Goal: Task Accomplishment & Management: Use online tool/utility

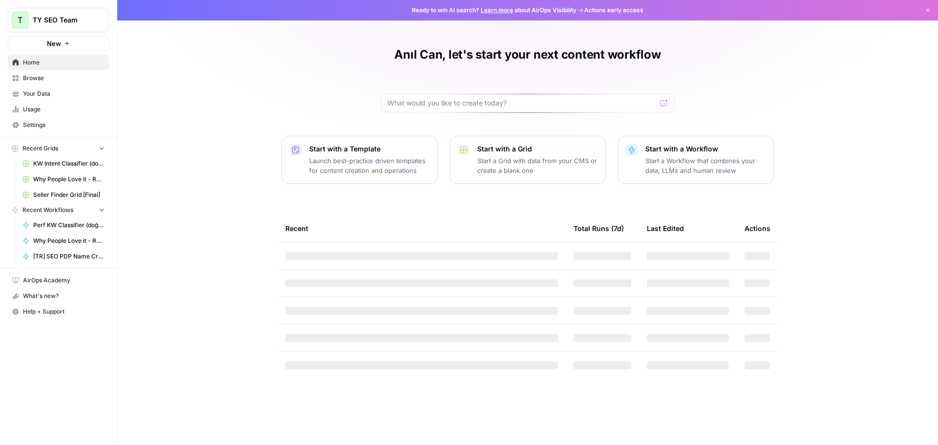
click at [50, 44] on span "New" at bounding box center [54, 44] width 14 height 10
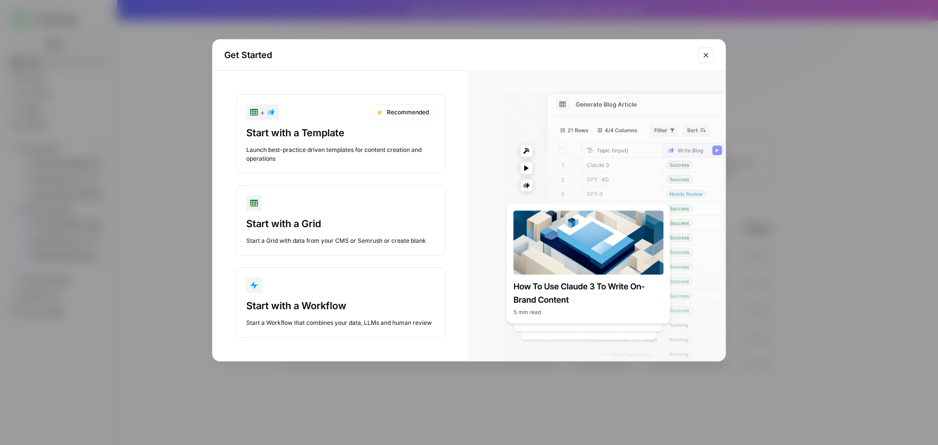
click at [712, 53] on button "Close modal" at bounding box center [706, 55] width 16 height 16
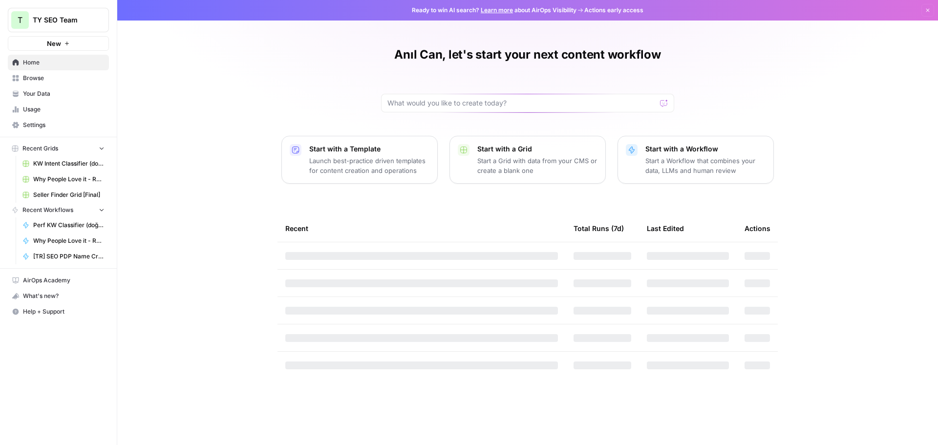
click at [34, 42] on button "New" at bounding box center [58, 43] width 101 height 15
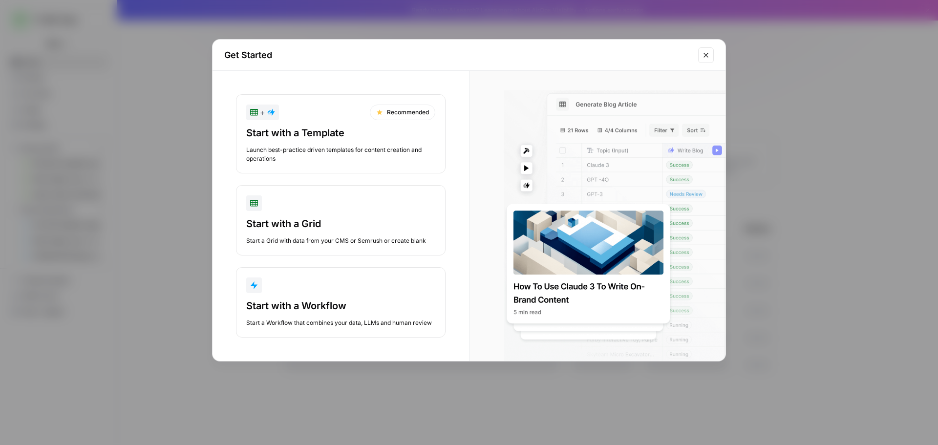
click at [696, 59] on div "Get Started" at bounding box center [468, 55] width 513 height 31
click at [699, 57] on button "Close modal" at bounding box center [706, 55] width 16 height 16
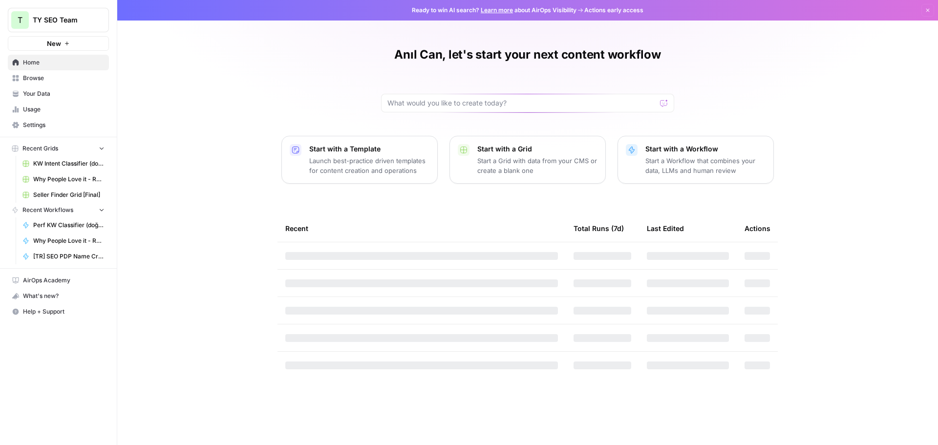
click at [55, 46] on span "New" at bounding box center [54, 44] width 14 height 10
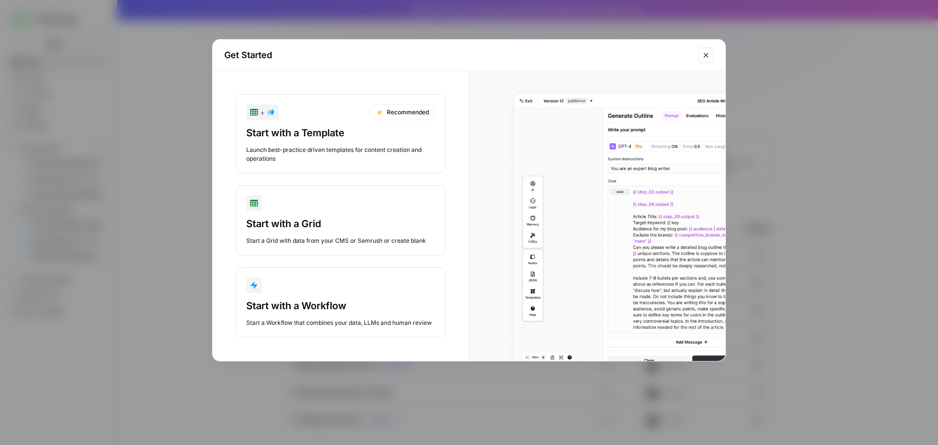
click at [351, 296] on button "Start with a Workflow Start a Workflow that combines your data, LLMs and human …" at bounding box center [341, 302] width 210 height 70
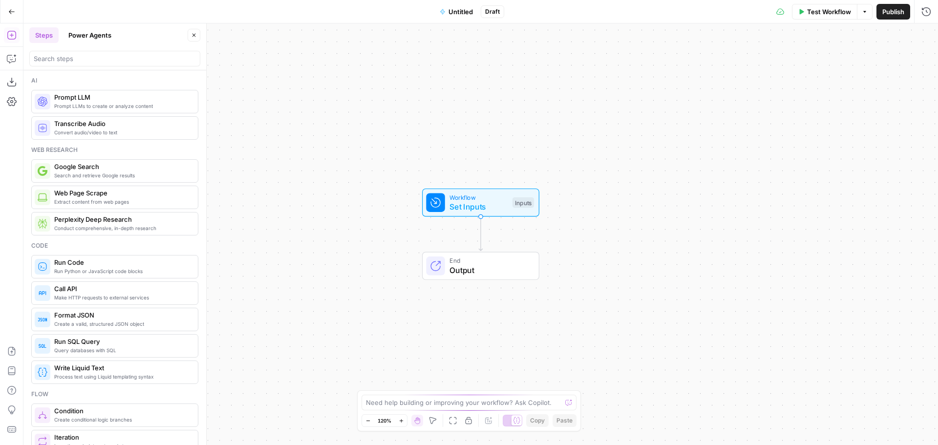
click at [448, 7] on span "Untitled" at bounding box center [460, 12] width 24 height 10
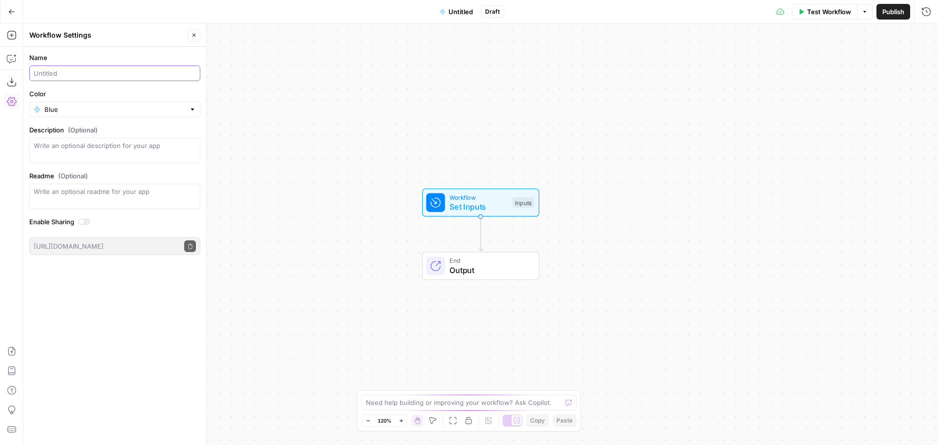
click at [143, 72] on input "Name" at bounding box center [115, 73] width 162 height 10
type input "Influencer Finder"
click at [149, 162] on div at bounding box center [114, 150] width 171 height 25
click at [468, 203] on span "Set Inputs" at bounding box center [478, 207] width 58 height 12
click at [843, 61] on button "Add Field" at bounding box center [832, 67] width 163 height 16
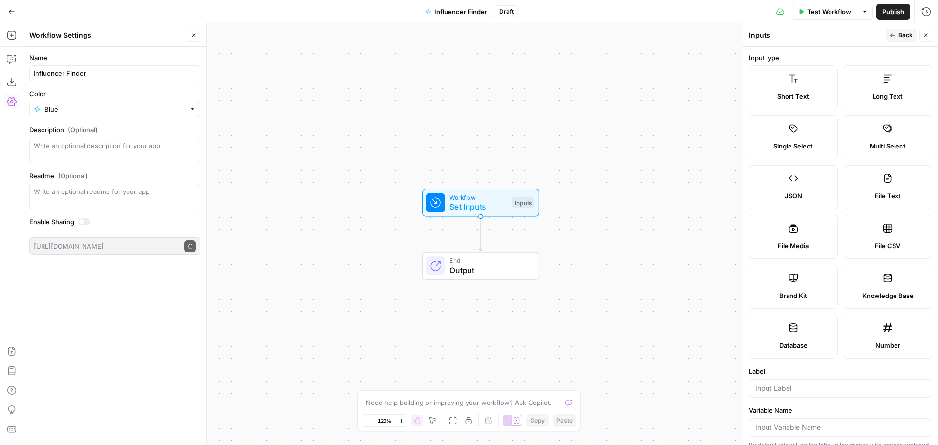
click at [797, 88] on label "Short Text" at bounding box center [793, 87] width 89 height 44
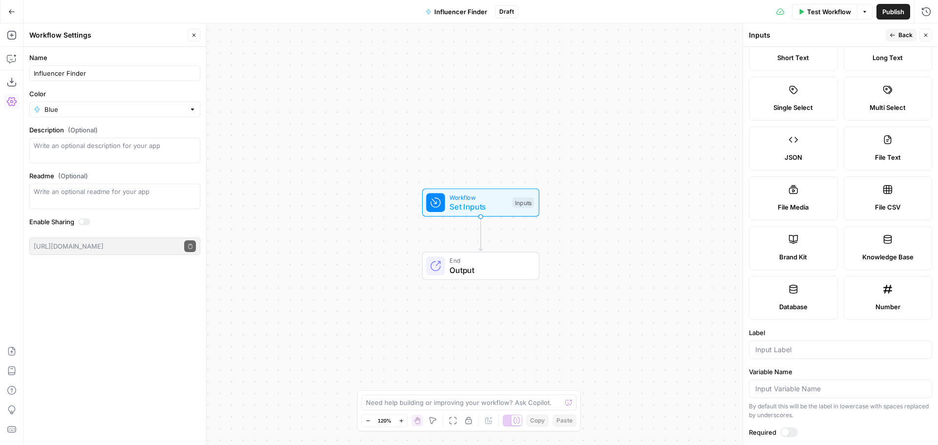
scroll to position [82, 0]
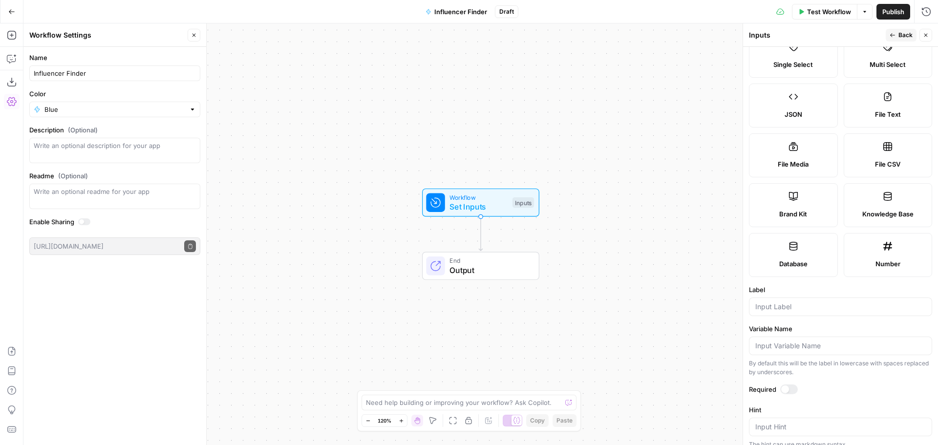
click at [802, 319] on form "Input type Short Text Long Text Single Select Multi Select JSON File Text File …" at bounding box center [840, 246] width 195 height 398
click at [806, 314] on div at bounding box center [840, 306] width 183 height 19
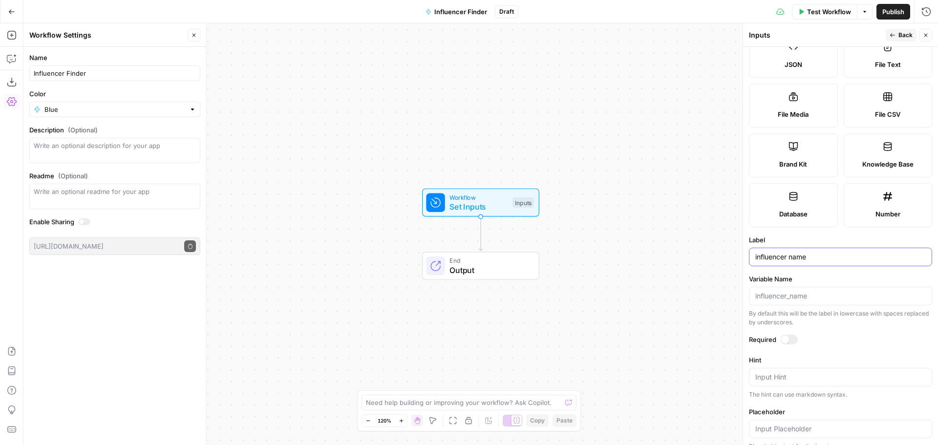
scroll to position [0, 0]
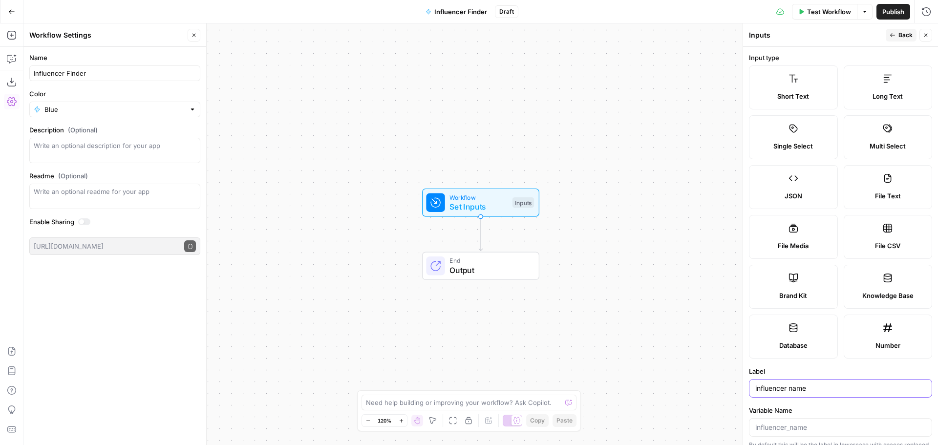
type input "influencer name"
drag, startPoint x: 923, startPoint y: 31, endPoint x: 818, endPoint y: 94, distance: 122.5
click at [923, 31] on button "Close" at bounding box center [925, 35] width 13 height 13
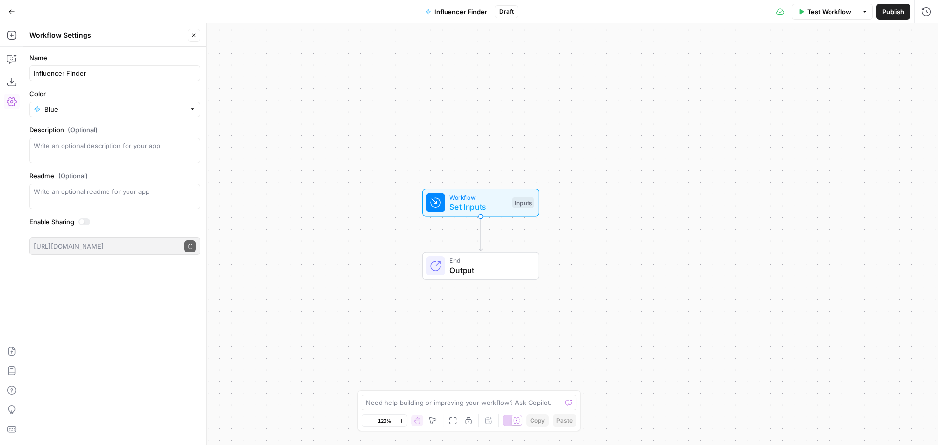
click at [482, 207] on span "Set Inputs" at bounding box center [478, 207] width 58 height 12
click at [11, 34] on icon "button" at bounding box center [11, 35] width 9 height 9
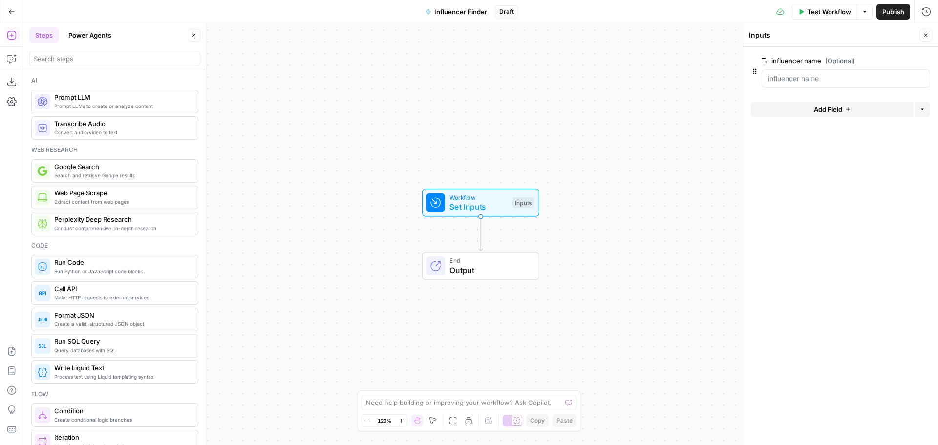
click at [98, 173] on span "Search and retrieve Google results" at bounding box center [122, 175] width 136 height 8
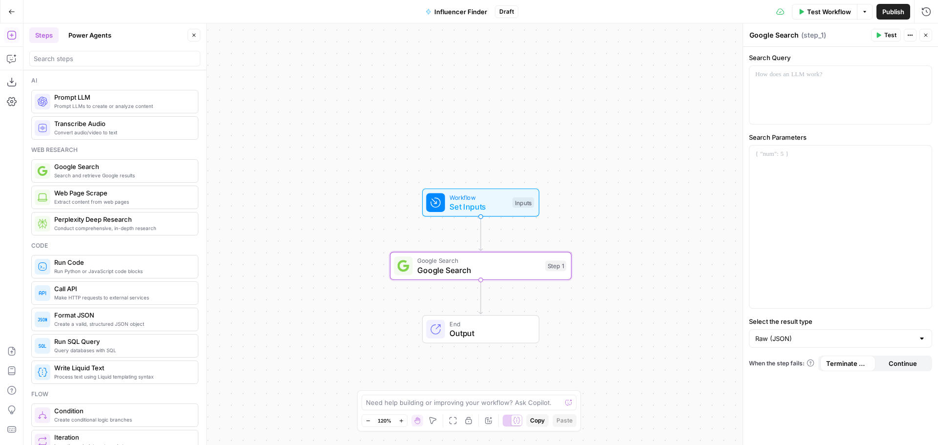
click at [478, 268] on span "Google Search" at bounding box center [478, 270] width 123 height 12
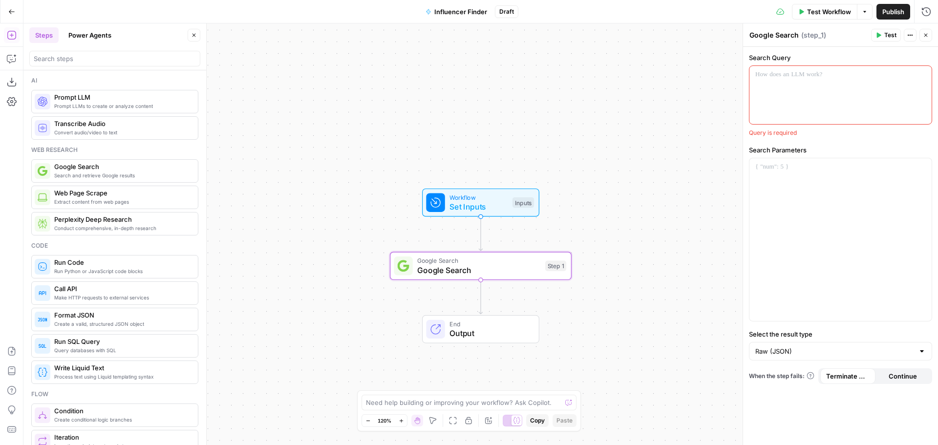
click at [798, 99] on div at bounding box center [840, 95] width 182 height 58
click at [803, 190] on div at bounding box center [840, 239] width 182 height 163
click at [814, 187] on div at bounding box center [840, 239] width 182 height 163
click at [776, 76] on p at bounding box center [840, 75] width 170 height 10
click at [924, 78] on button "Variables Menu" at bounding box center [923, 75] width 8 height 8
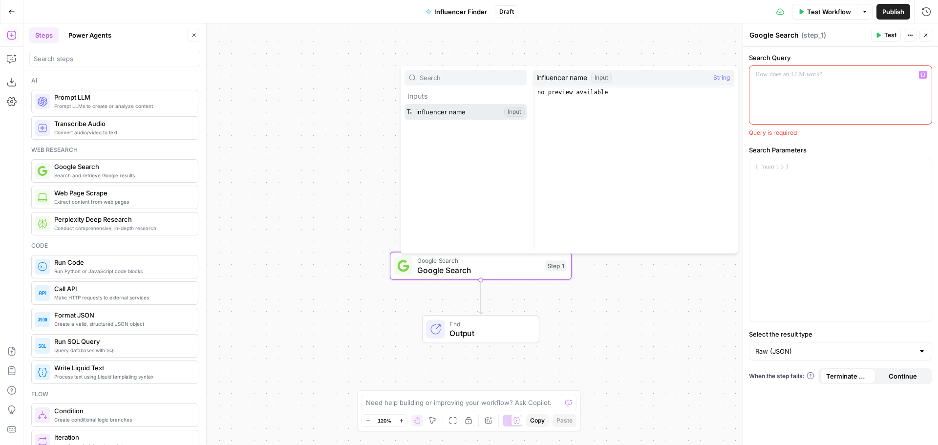
click at [481, 109] on button "Select variable influencer name" at bounding box center [465, 112] width 122 height 16
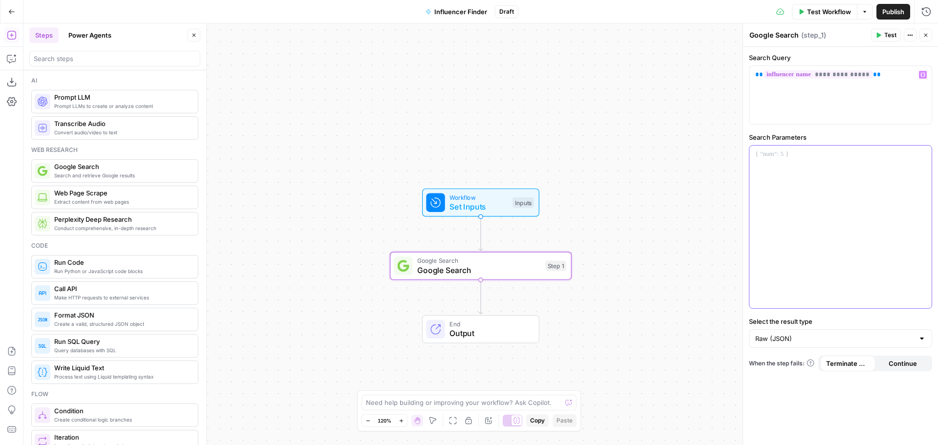
click at [821, 190] on div at bounding box center [840, 227] width 182 height 163
click at [9, 55] on icon "button" at bounding box center [11, 59] width 8 height 8
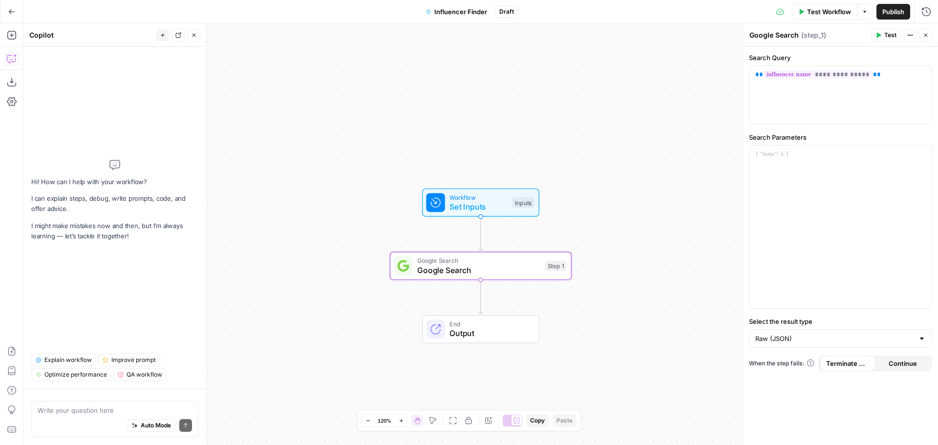
drag, startPoint x: 116, startPoint y: 419, endPoint x: 131, endPoint y: 408, distance: 18.6
click at [116, 419] on div "Auto Mode Send" at bounding box center [115, 425] width 154 height 21
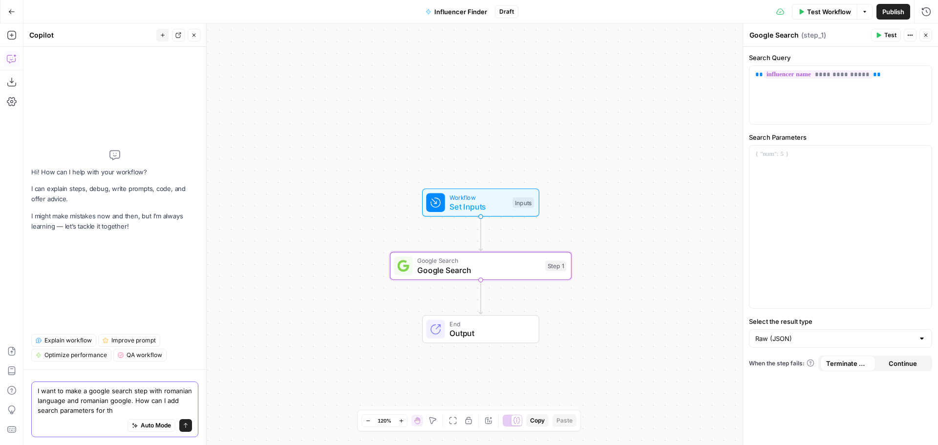
type textarea "I want to make a google search step with romanian language and romanian google.…"
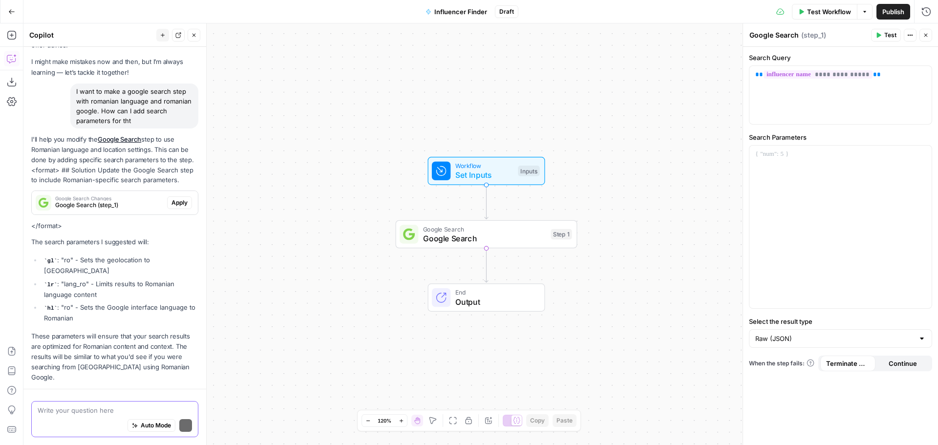
scroll to position [57, 0]
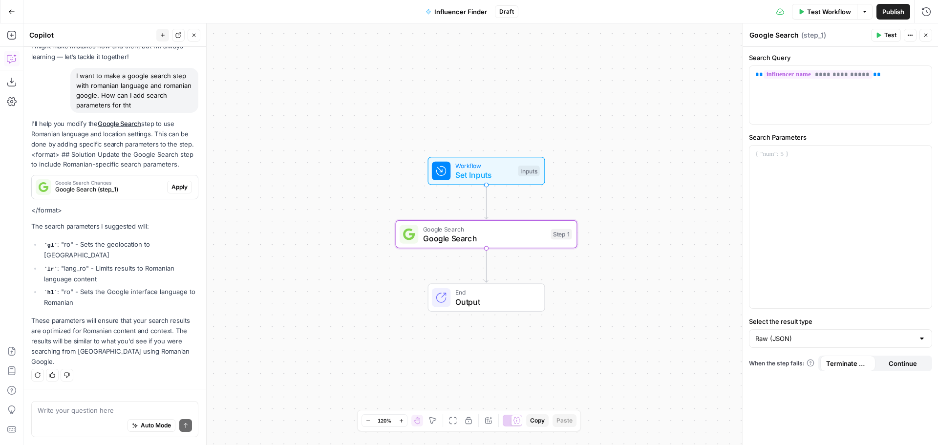
click at [83, 194] on span "Google Search (step_1)" at bounding box center [109, 189] width 108 height 9
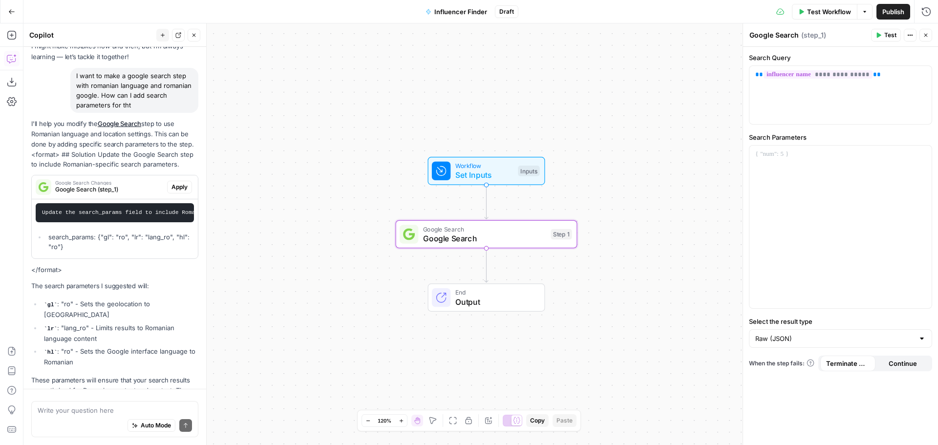
drag, startPoint x: 52, startPoint y: 265, endPoint x: 89, endPoint y: 274, distance: 38.3
click at [89, 252] on li "search_params: {"gl": "ro", "lr": "lang_ro", "hl": "ro"}" at bounding box center [120, 242] width 148 height 20
copy li "search_params: {"gl": "ro", "lr": "lang_ro", "hl": "ro"}"
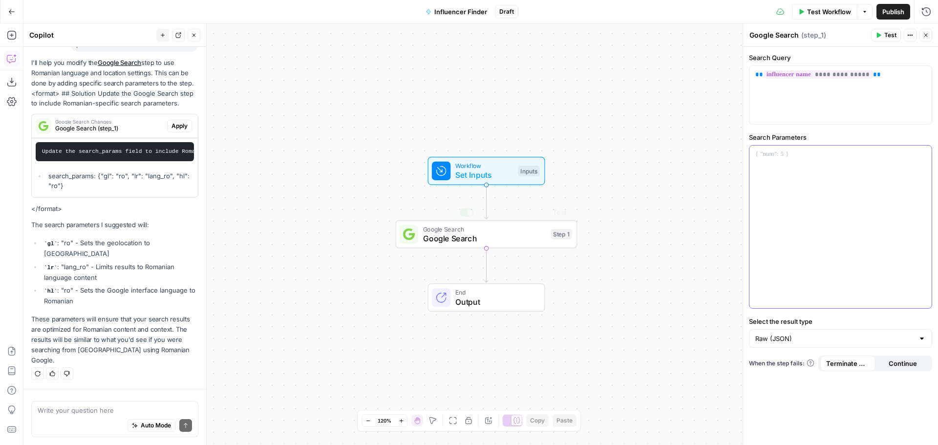
click at [820, 206] on div at bounding box center [840, 227] width 182 height 163
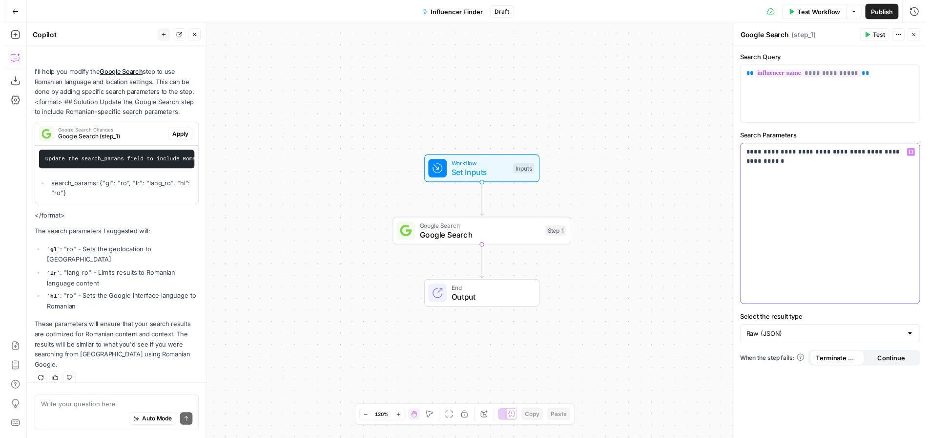
scroll to position [140, 0]
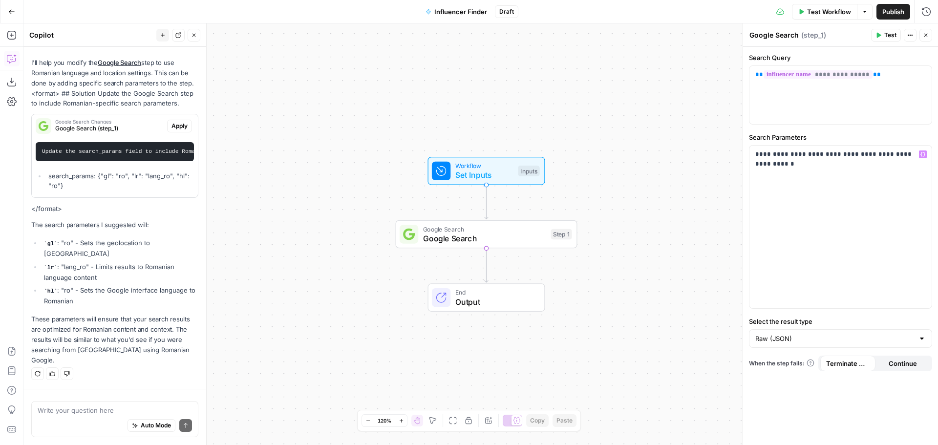
click at [694, 150] on div "Workflow Set Inputs Inputs Google Search Google Search Step 1 End Output" at bounding box center [480, 233] width 914 height 421
click at [803, 152] on p "**********" at bounding box center [840, 154] width 170 height 10
click at [605, 119] on div "Workflow Set Inputs Inputs Google Search Google Search Step 1 End Output" at bounding box center [480, 233] width 914 height 421
click at [924, 34] on icon "button" at bounding box center [926, 35] width 6 height 6
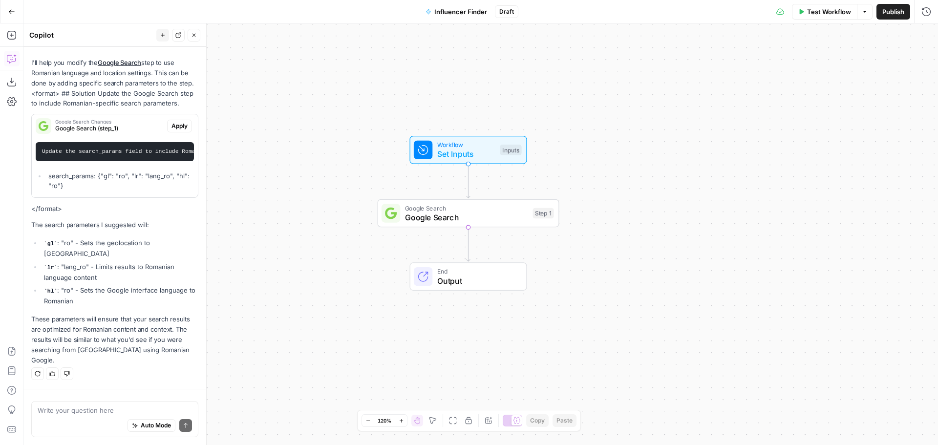
drag, startPoint x: 678, startPoint y: 190, endPoint x: 653, endPoint y: 160, distance: 39.5
click at [656, 157] on div "Workflow Set Inputs Inputs Google Search Google Search Step 1 End Output" at bounding box center [480, 233] width 914 height 421
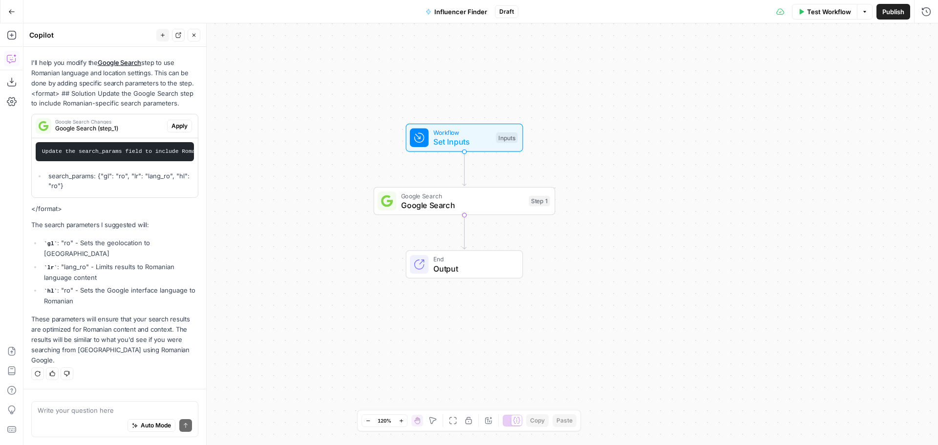
click at [194, 34] on icon "button" at bounding box center [193, 35] width 3 height 3
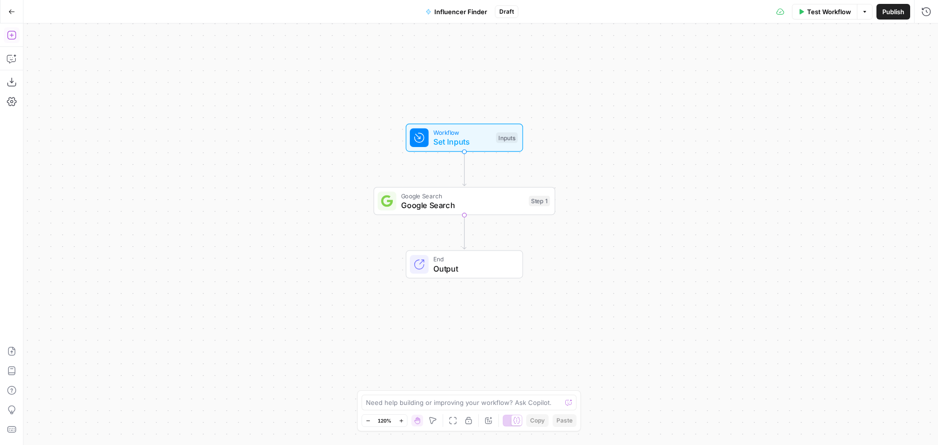
click at [12, 35] on icon "button" at bounding box center [11, 35] width 9 height 9
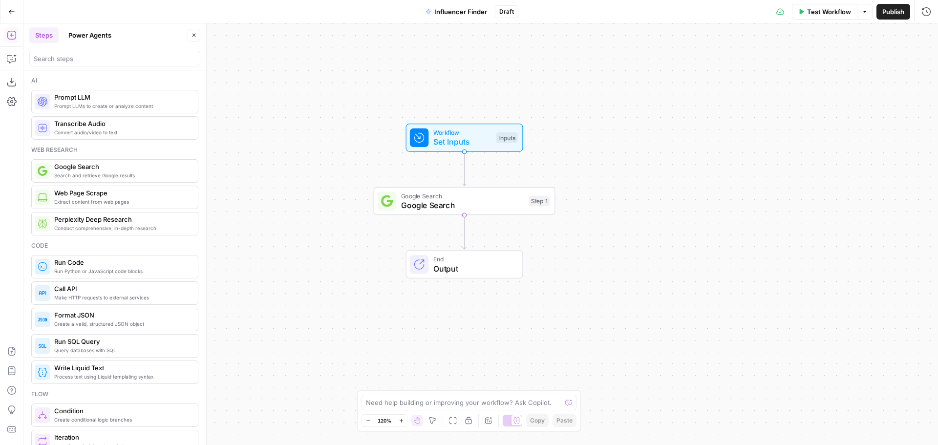
click at [98, 104] on span "Prompt LLMs to create or analyze content" at bounding box center [122, 106] width 136 height 8
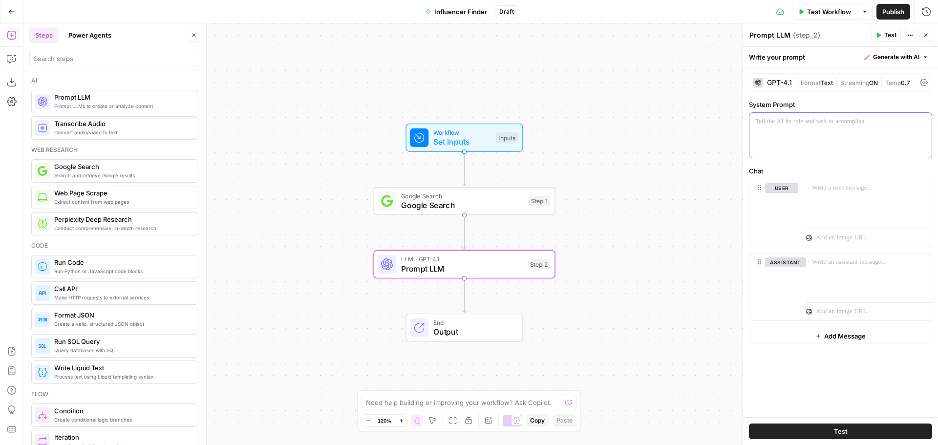
click at [848, 124] on p at bounding box center [840, 122] width 170 height 10
click at [793, 87] on div "GPT-4.1 | Format Text | Streaming ON | Temp 0.7" at bounding box center [840, 82] width 183 height 19
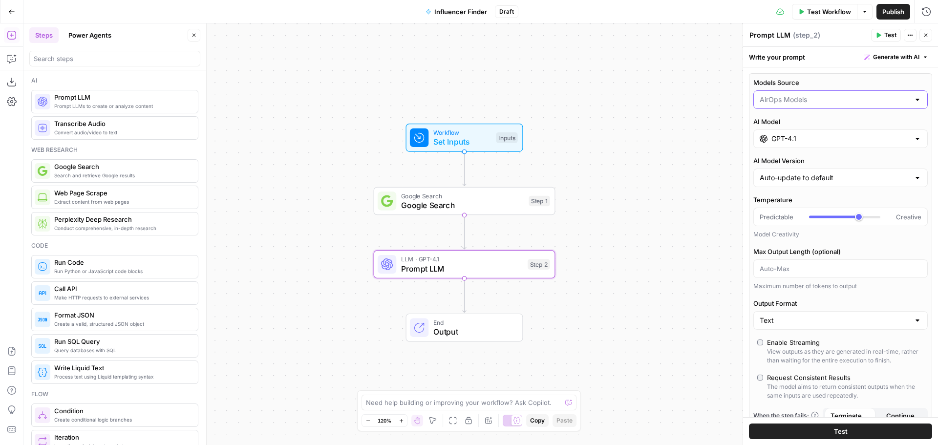
drag, startPoint x: 802, startPoint y: 103, endPoint x: 797, endPoint y: 111, distance: 9.9
click at [802, 103] on input "Models Source" at bounding box center [834, 100] width 150 height 10
click at [793, 137] on span "My Models" at bounding box center [834, 138] width 147 height 10
type input "My Models"
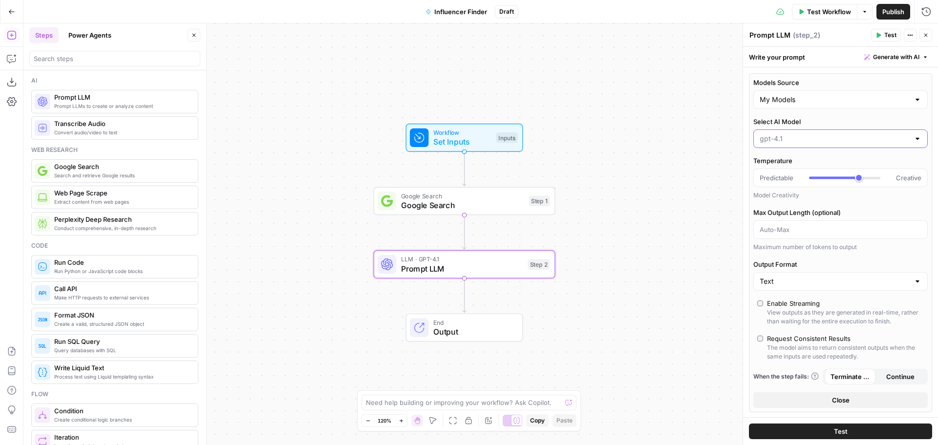
drag, startPoint x: 800, startPoint y: 134, endPoint x: 798, endPoint y: 148, distance: 14.8
click at [800, 134] on input "Select AI Model" at bounding box center [834, 139] width 150 height 10
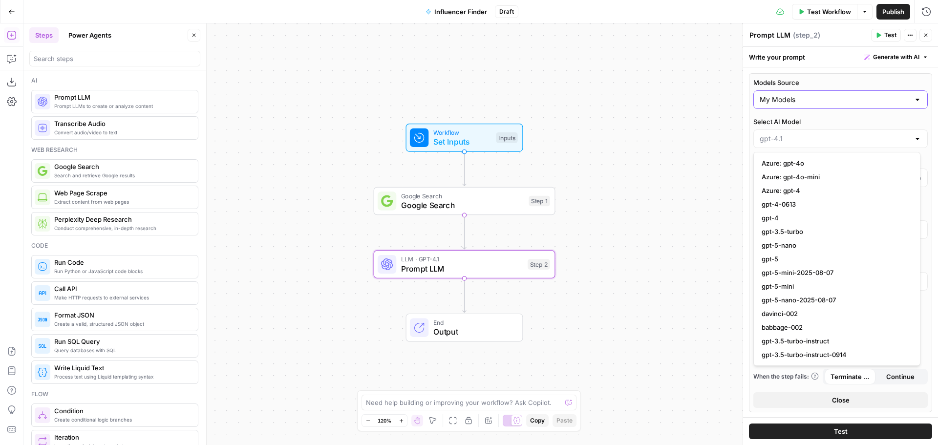
type input "gpt-4.1"
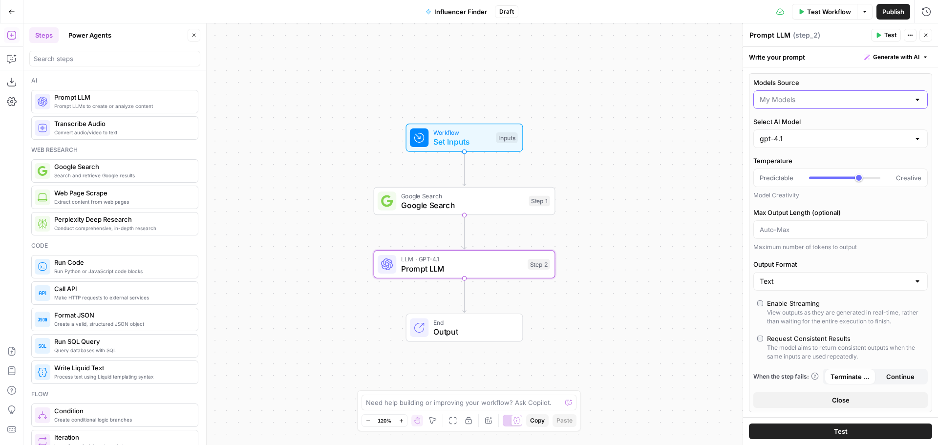
click at [783, 98] on input "Models Source" at bounding box center [834, 100] width 150 height 10
click at [798, 127] on span "AirOps Models" at bounding box center [834, 124] width 147 height 10
type input "AirOps Models"
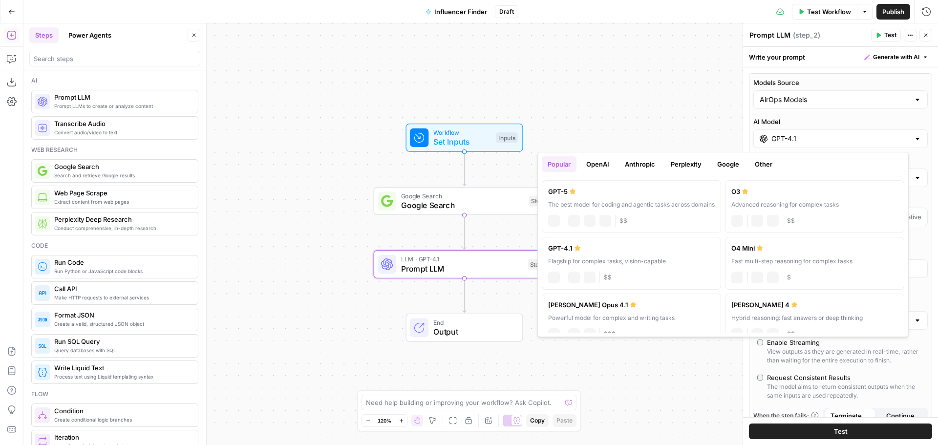
click at [796, 135] on input "GPT-4.1" at bounding box center [840, 139] width 138 height 10
click at [606, 163] on button "OpenAI" at bounding box center [597, 164] width 35 height 16
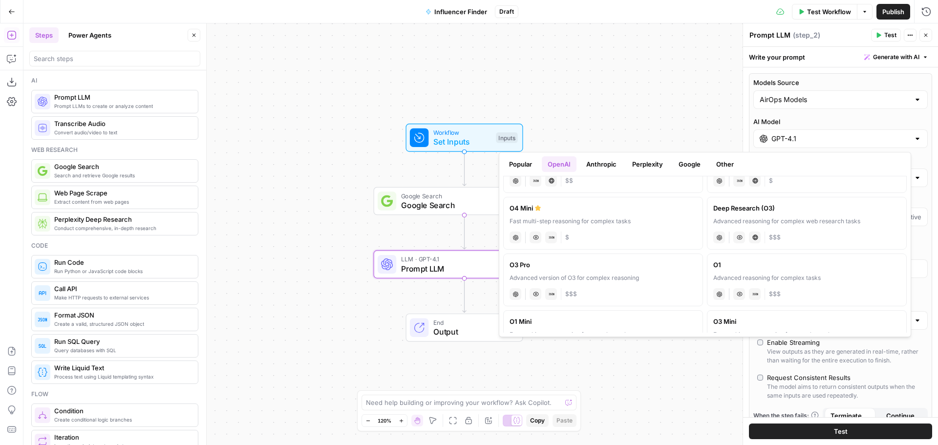
scroll to position [527, 0]
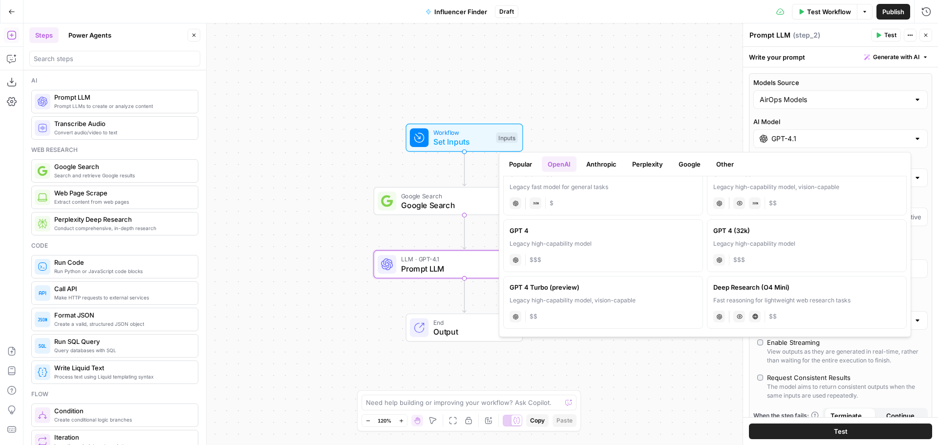
click at [636, 101] on div "Workflow Set Inputs Inputs Google Search Google Search Step 1 LLM · GPT-4.1 Pro…" at bounding box center [480, 233] width 914 height 421
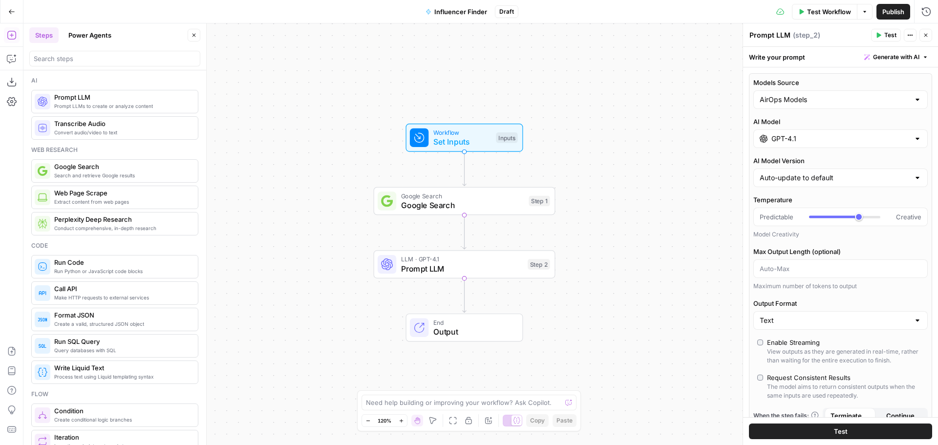
click at [823, 144] on div "GPT-4.1" at bounding box center [840, 138] width 174 height 19
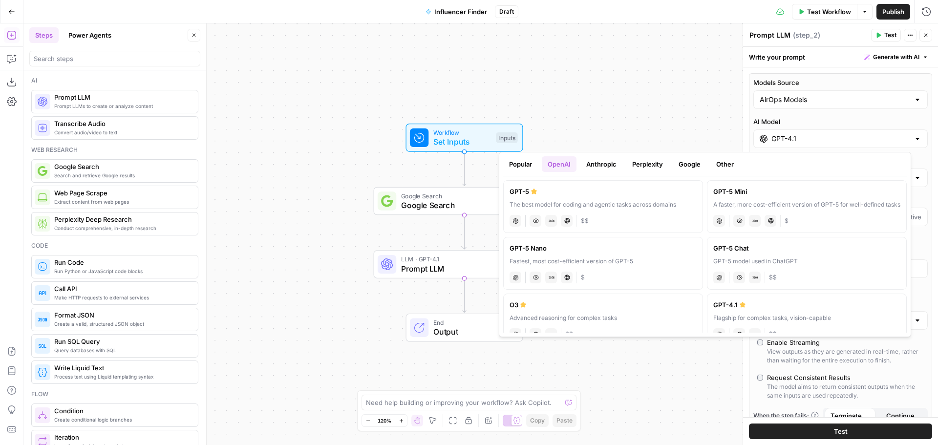
click at [798, 111] on div "Models Source AirOps Models AI Model GPT-4.1 AI Model Version Auto-update to de…" at bounding box center [840, 262] width 183 height 378
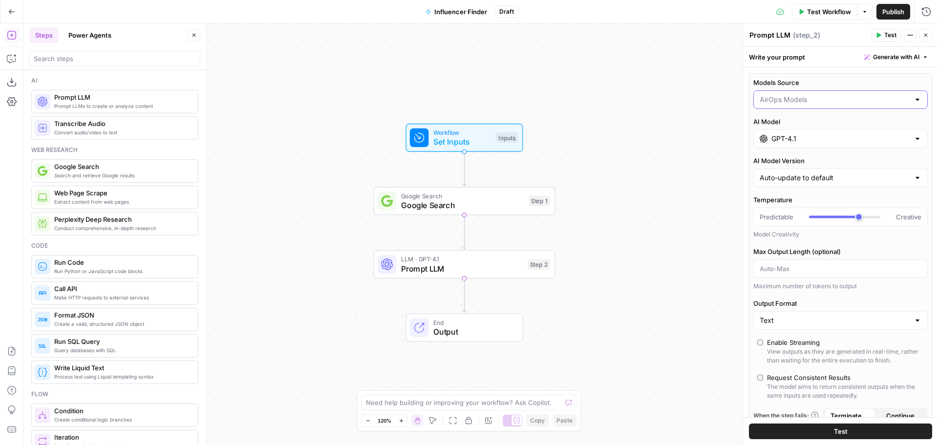
click at [796, 98] on input "Models Source" at bounding box center [834, 100] width 150 height 10
click at [793, 142] on span "My Models" at bounding box center [834, 138] width 147 height 10
type input "My Models"
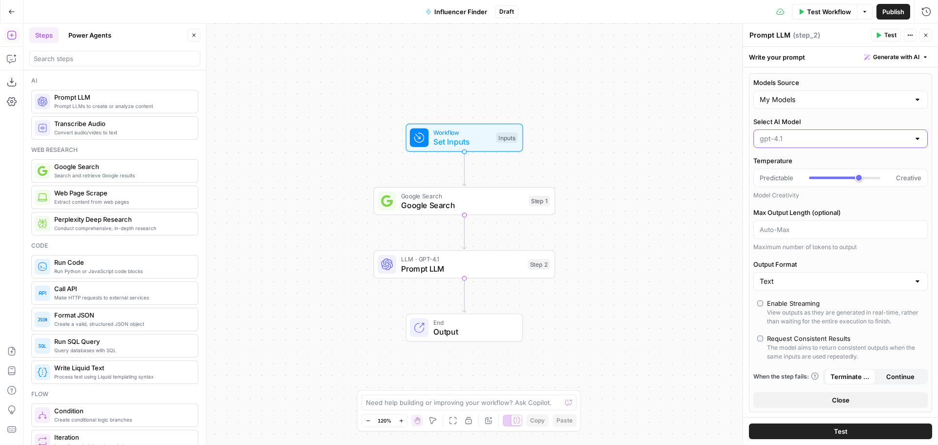
drag, startPoint x: 795, startPoint y: 143, endPoint x: 796, endPoint y: 147, distance: 4.9
click at [795, 143] on input "Select AI Model" at bounding box center [834, 139] width 150 height 10
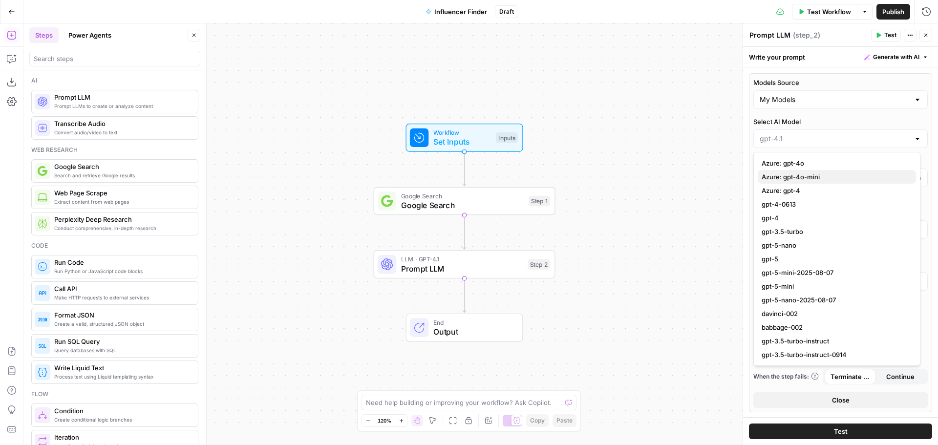
click at [796, 179] on span "Azure: gpt-4o-mini" at bounding box center [834, 177] width 147 height 10
type input "Azure: gpt-4o-mini"
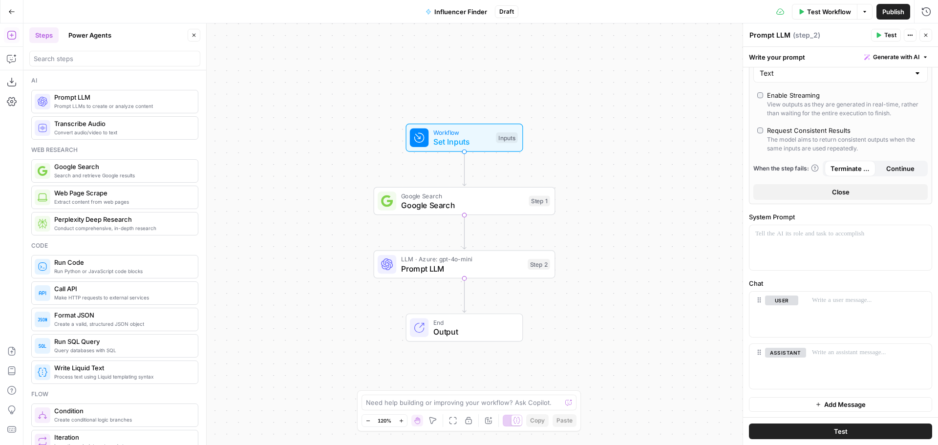
scroll to position [209, 0]
click at [798, 246] on div at bounding box center [840, 247] width 182 height 45
click at [919, 236] on button "Variables Menu" at bounding box center [923, 234] width 8 height 8
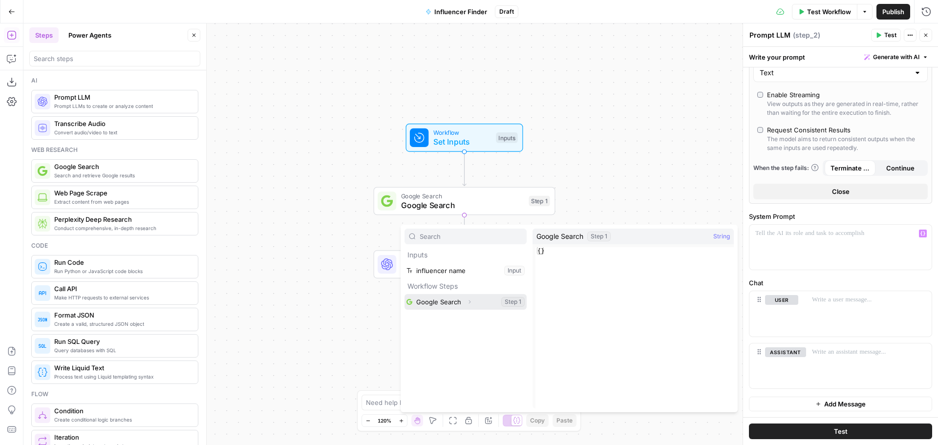
click at [452, 301] on button "Select variable Google Search" at bounding box center [465, 302] width 122 height 16
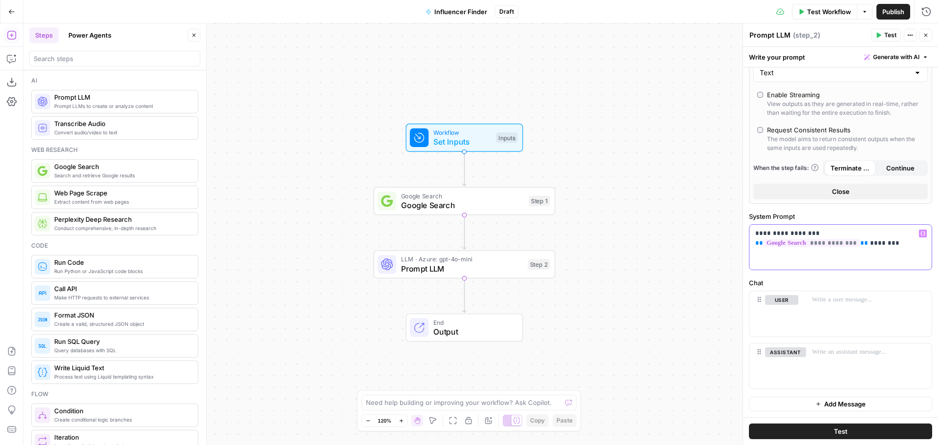
click at [920, 234] on icon "button" at bounding box center [922, 233] width 5 height 5
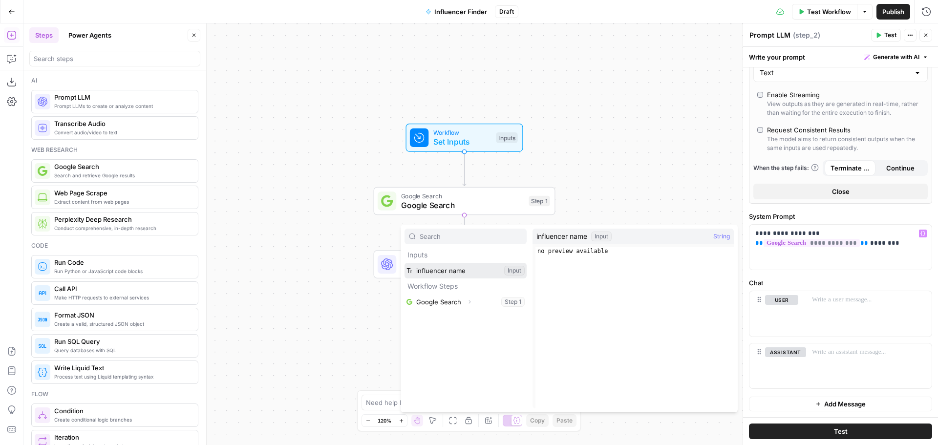
click at [468, 266] on button "Select variable influencer name" at bounding box center [465, 271] width 122 height 16
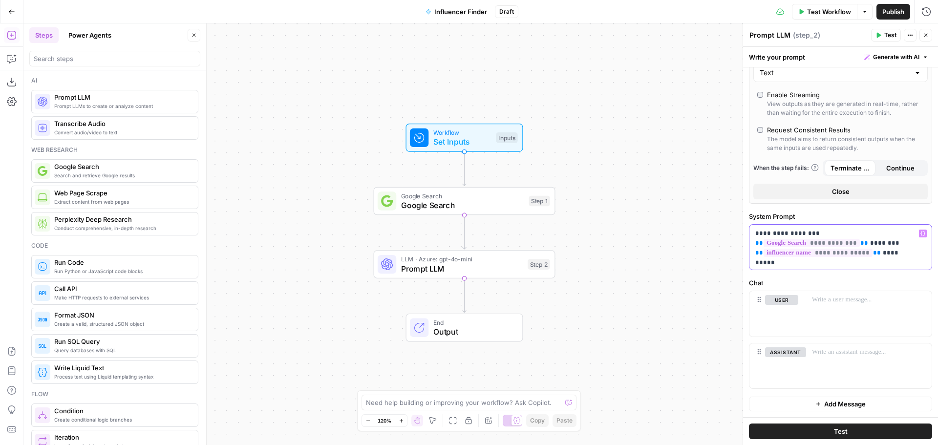
click at [827, 233] on p "**********" at bounding box center [836, 243] width 163 height 29
click at [913, 255] on p "**********" at bounding box center [836, 243] width 163 height 29
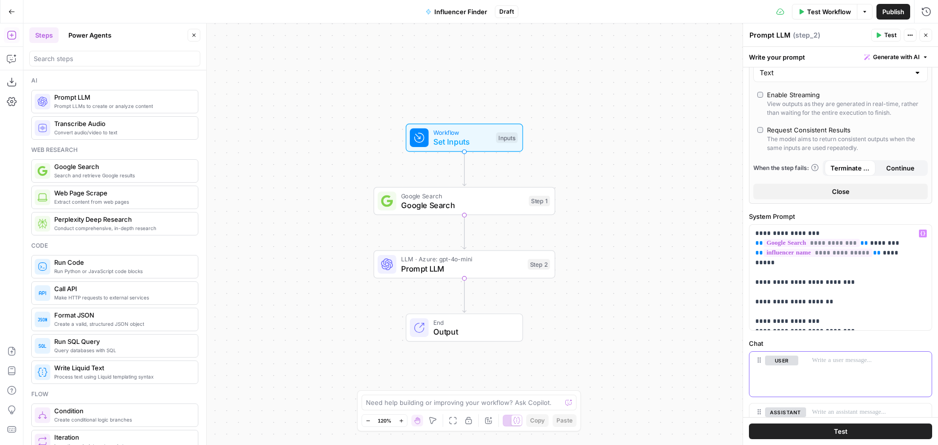
click at [831, 364] on p at bounding box center [869, 361] width 114 height 10
click at [826, 11] on span "Test Workflow" at bounding box center [829, 12] width 44 height 10
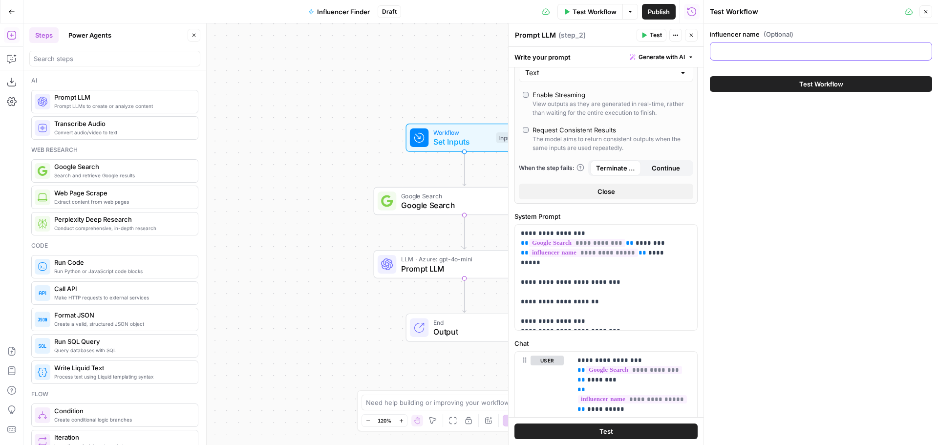
click at [755, 52] on input "influencer name (Optional)" at bounding box center [821, 51] width 210 height 10
click at [759, 50] on input "influencer name (Optional)" at bounding box center [821, 51] width 210 height 10
paste input "iamcristinasiscanu"
type input "iamcristinasiscanu"
click at [812, 84] on span "Test Workflow" at bounding box center [821, 84] width 44 height 10
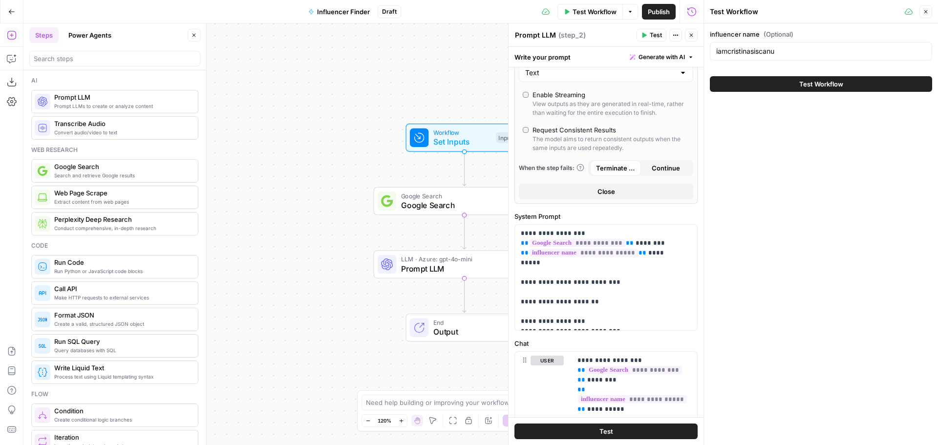
click at [802, 82] on span "Test Workflow" at bounding box center [821, 84] width 44 height 10
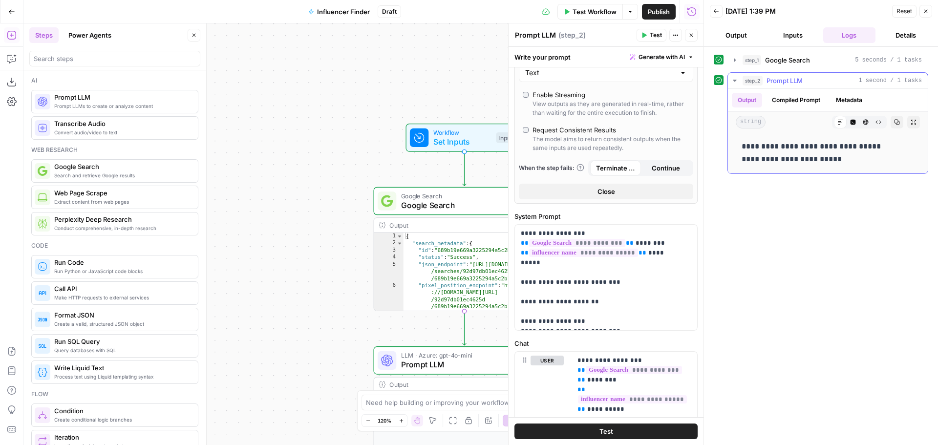
drag, startPoint x: 773, startPoint y: 156, endPoint x: 841, endPoint y: 167, distance: 69.2
click at [841, 168] on div "**********" at bounding box center [828, 152] width 184 height 33
click at [842, 210] on div "**********" at bounding box center [821, 246] width 214 height 388
drag, startPoint x: 786, startPoint y: 145, endPoint x: 841, endPoint y: 147, distance: 54.2
click at [841, 147] on p "**********" at bounding box center [827, 152] width 172 height 25
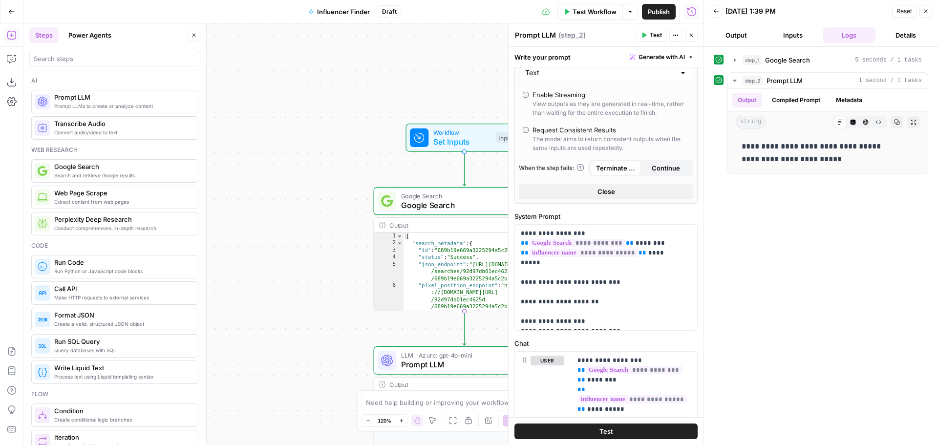
click at [836, 192] on div "**********" at bounding box center [821, 246] width 214 height 388
drag, startPoint x: 783, startPoint y: 147, endPoint x: 879, endPoint y: 148, distance: 95.7
click at [879, 148] on p "**********" at bounding box center [827, 152] width 172 height 25
copy p "**********"
click at [805, 64] on span "Google Search" at bounding box center [787, 60] width 45 height 10
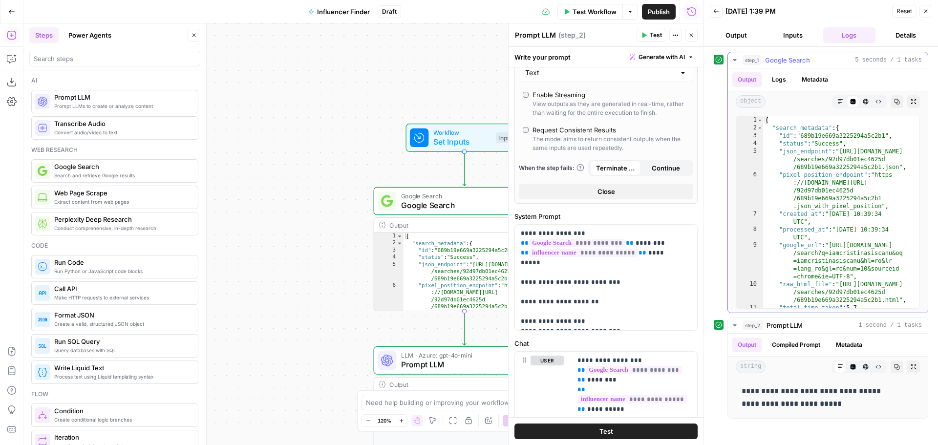
click at [805, 64] on span "Google Search" at bounding box center [787, 60] width 45 height 10
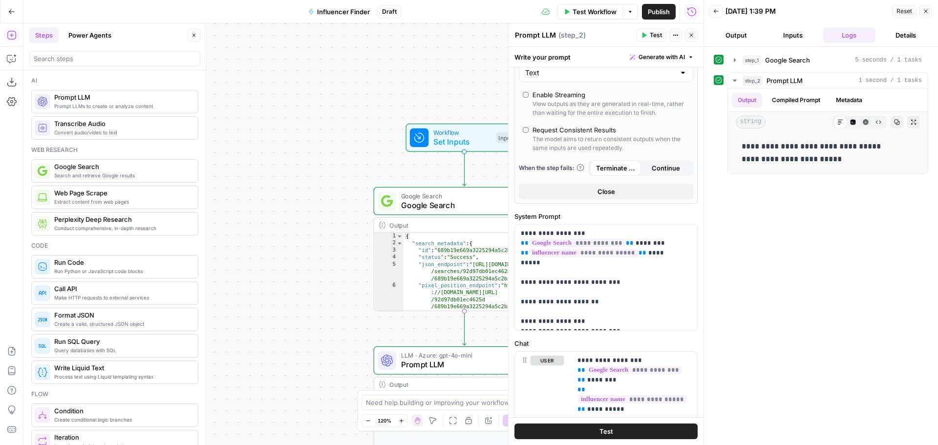
click at [927, 10] on icon "button" at bounding box center [925, 11] width 3 height 3
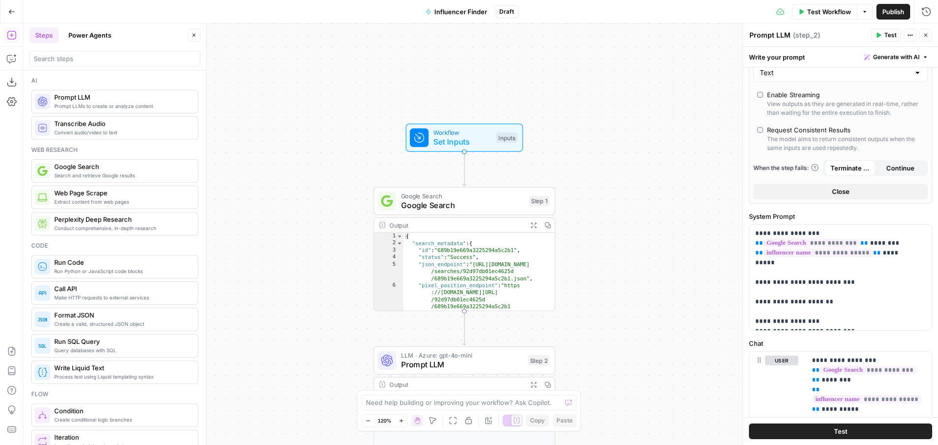
click at [889, 11] on span "Publish" at bounding box center [893, 12] width 22 height 10
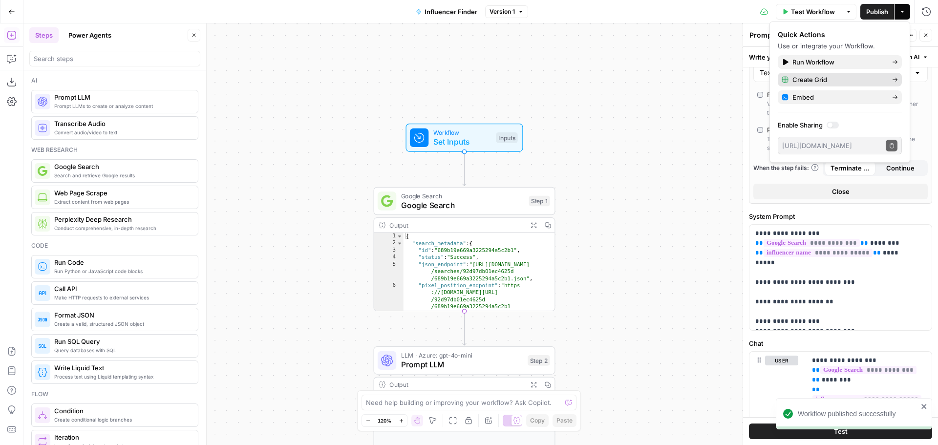
click at [816, 77] on span "Create Grid" at bounding box center [838, 80] width 92 height 10
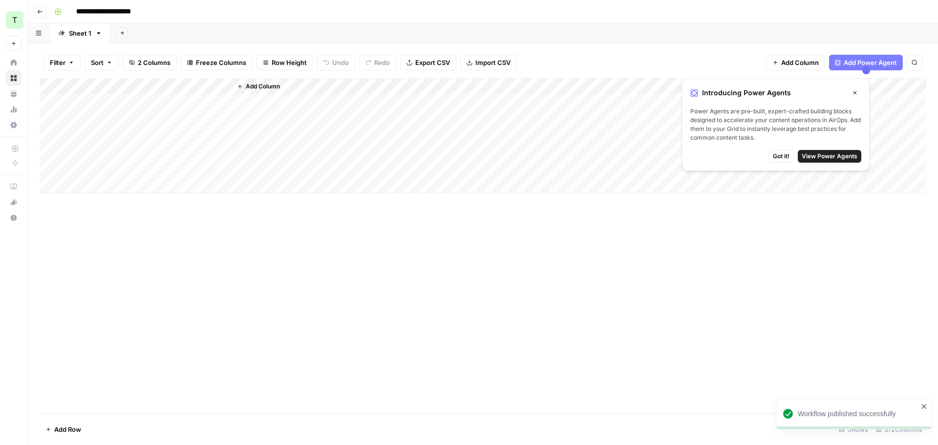
click at [783, 153] on span "Got it!" at bounding box center [781, 156] width 17 height 9
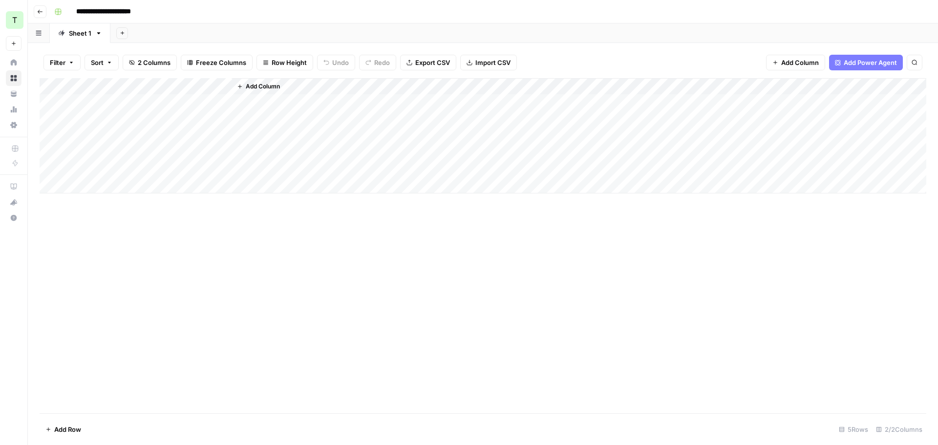
drag, startPoint x: 116, startPoint y: 99, endPoint x: 127, endPoint y: 101, distance: 11.8
click at [116, 99] on div "Add Column" at bounding box center [483, 135] width 886 height 115
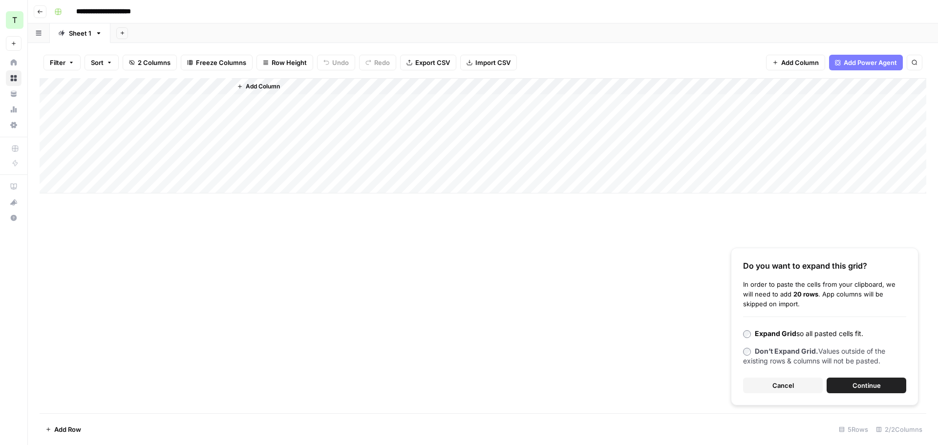
drag, startPoint x: 891, startPoint y: 390, endPoint x: 871, endPoint y: 379, distance: 22.8
click at [891, 391] on button "Continue" at bounding box center [866, 386] width 80 height 16
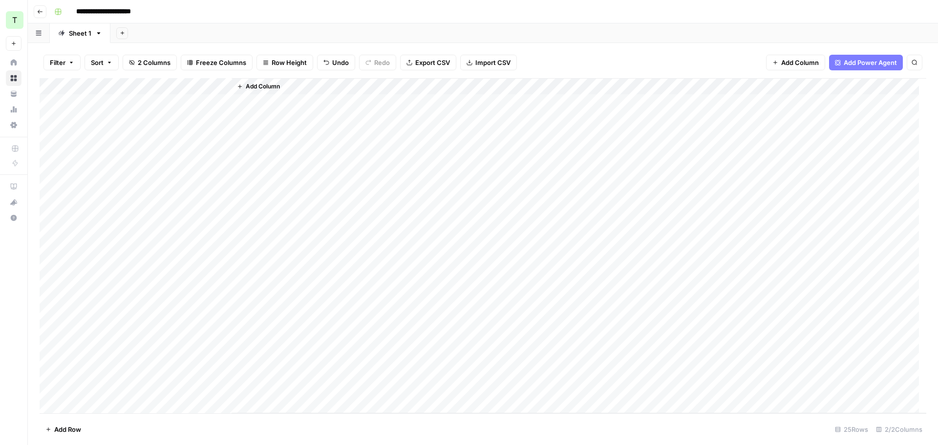
click at [196, 104] on div "Add Column" at bounding box center [483, 245] width 886 height 335
click at [190, 119] on div "Add Column" at bounding box center [483, 245] width 886 height 335
click at [196, 138] on div "Add Column" at bounding box center [483, 245] width 886 height 335
click at [198, 157] on div "Add Column" at bounding box center [483, 245] width 886 height 335
click at [194, 172] on div "Add Column" at bounding box center [483, 245] width 886 height 335
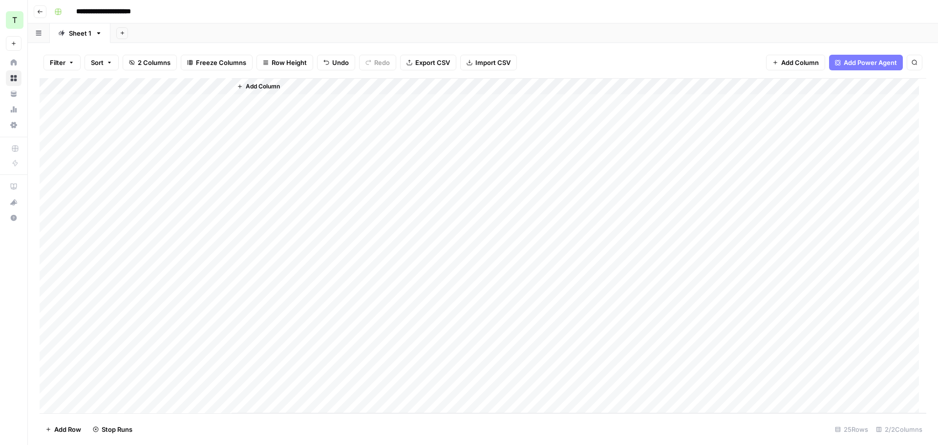
click at [199, 184] on div "Add Column" at bounding box center [483, 245] width 886 height 335
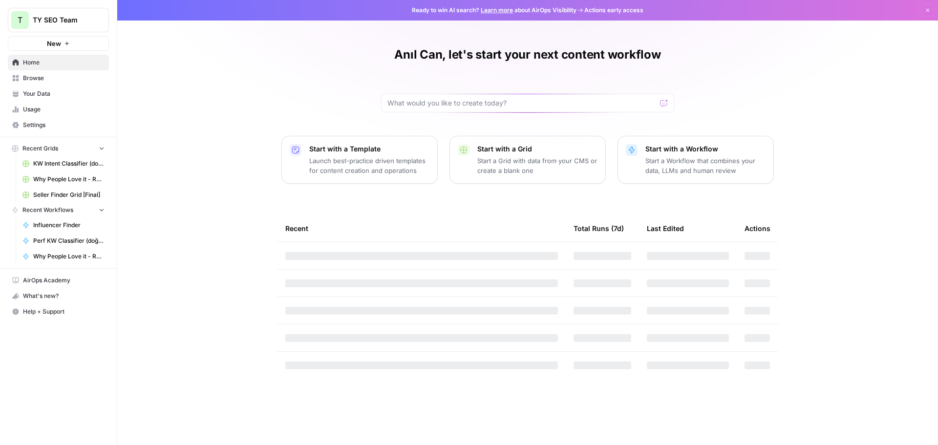
click at [33, 80] on span "Browse" at bounding box center [64, 78] width 82 height 9
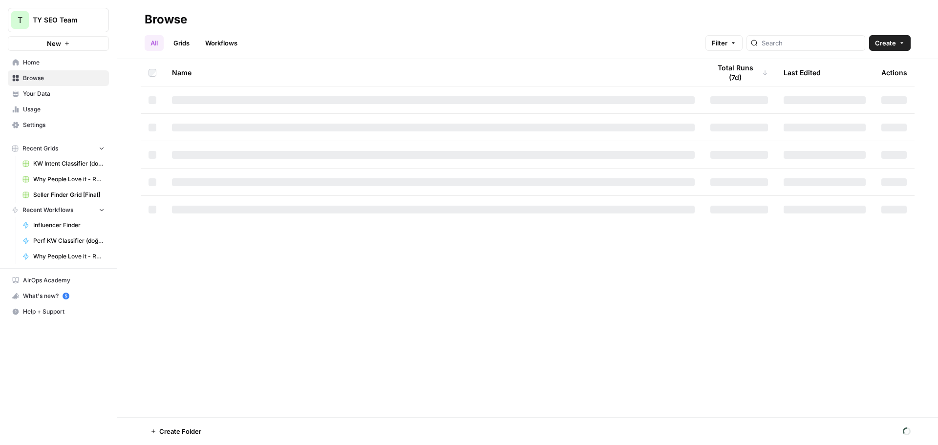
click at [222, 44] on link "Workflows" at bounding box center [221, 43] width 44 height 16
click at [187, 44] on link "Grids" at bounding box center [182, 43] width 28 height 16
click at [154, 42] on link "All" at bounding box center [154, 43] width 19 height 16
click at [215, 45] on link "Workflows" at bounding box center [221, 43] width 44 height 16
click at [823, 45] on input "search" at bounding box center [819, 43] width 99 height 10
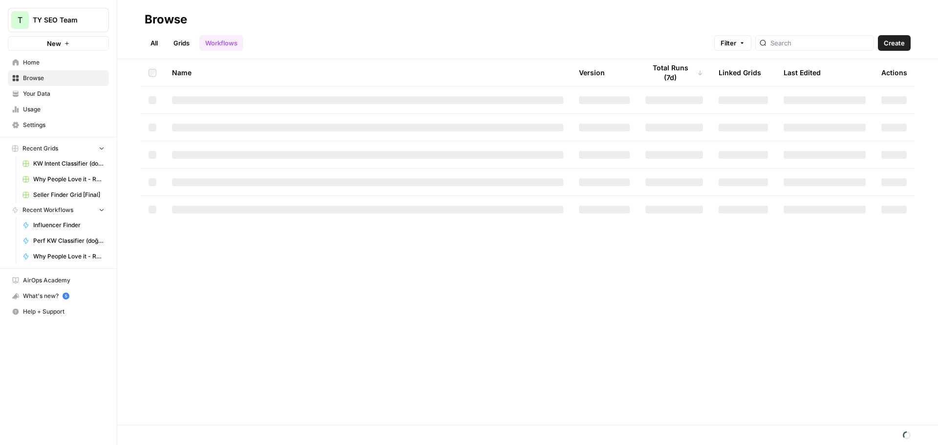
click at [301, 26] on h2 "Browse" at bounding box center [528, 20] width 766 height 16
